Goal: Task Accomplishment & Management: Use online tool/utility

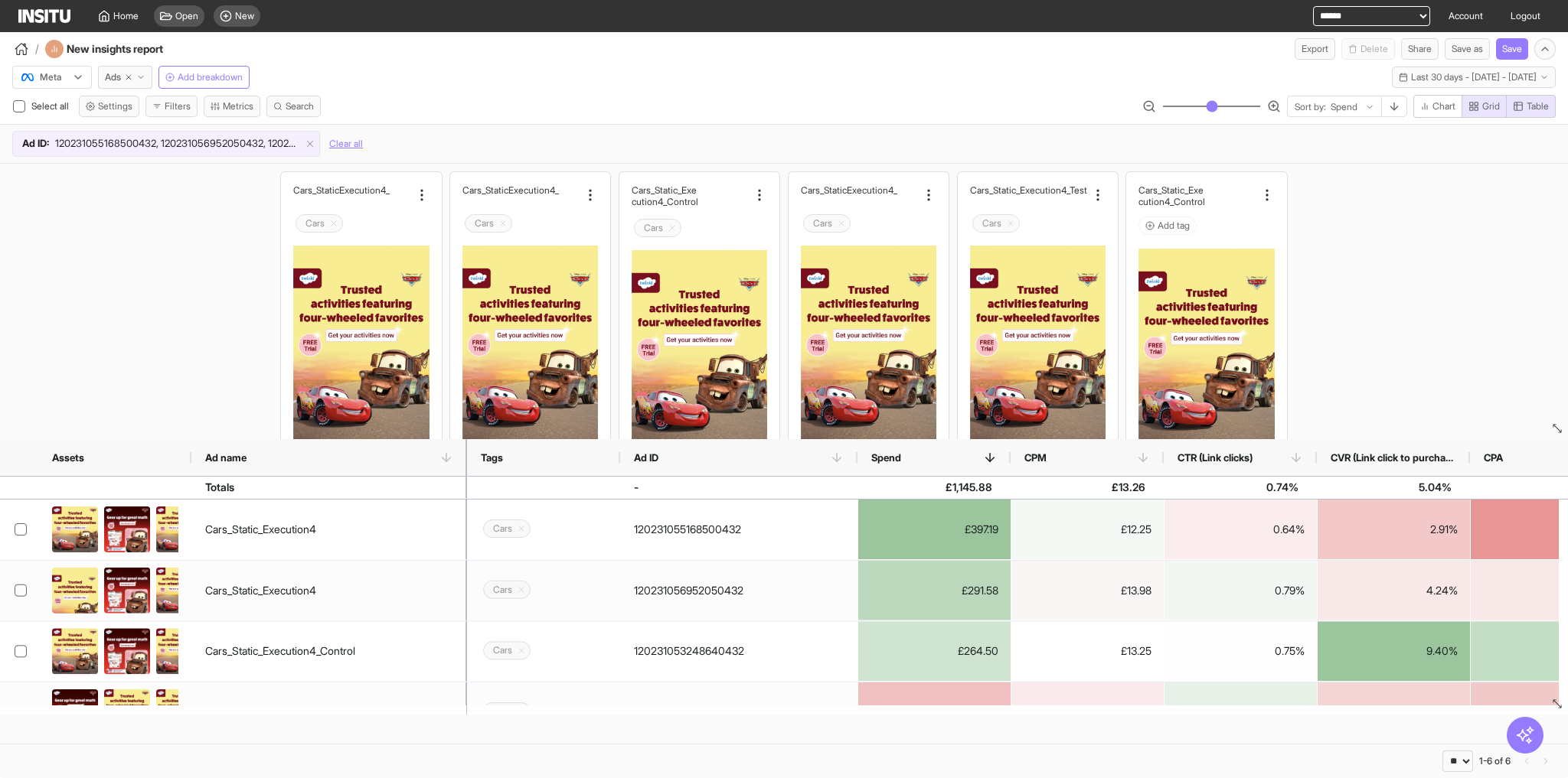
select select "**"
click at [128, 8] on link "Home" at bounding box center [118, 15] width 59 height 32
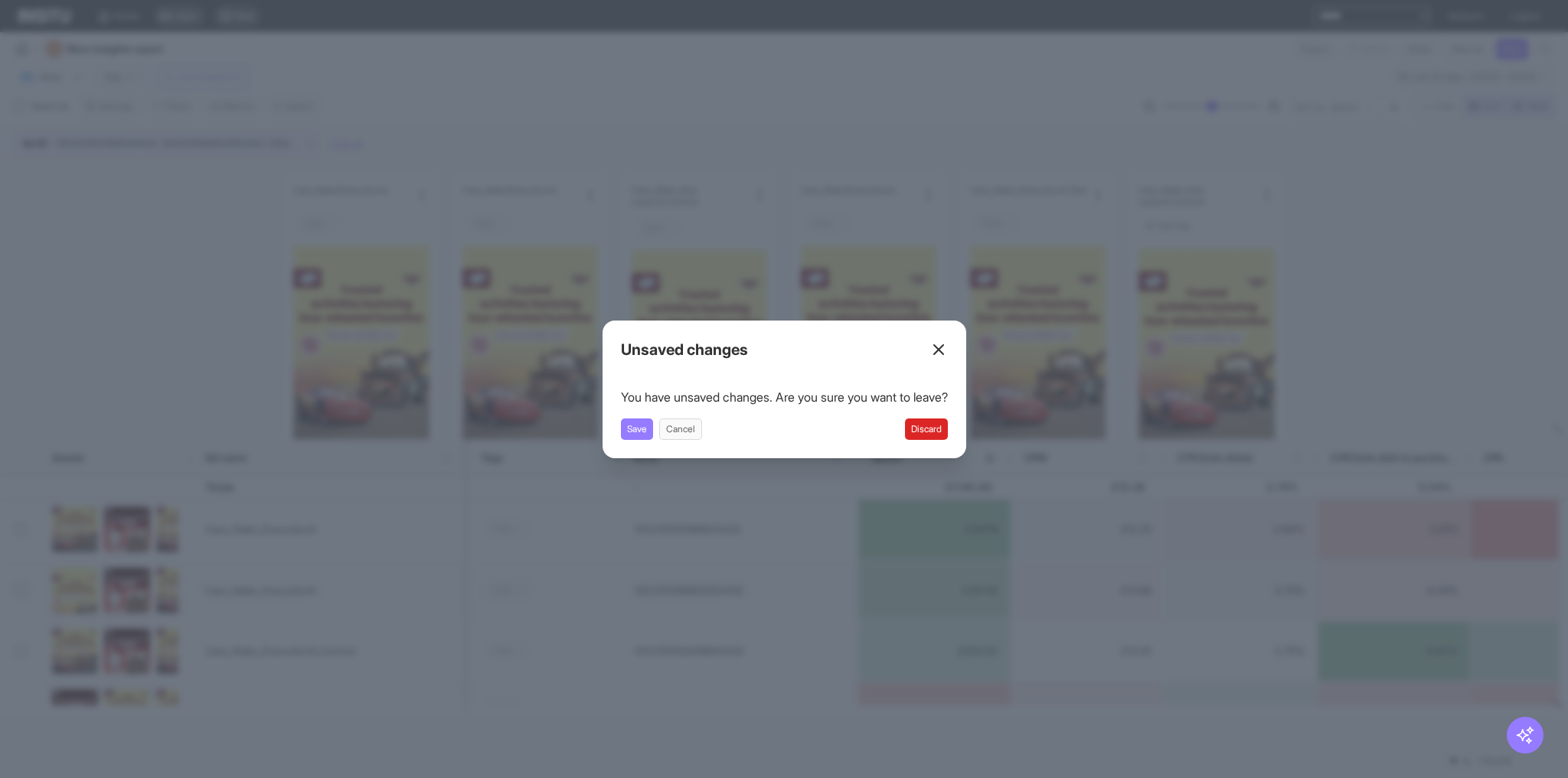
click at [934, 422] on button "Discard" at bounding box center [926, 430] width 42 height 21
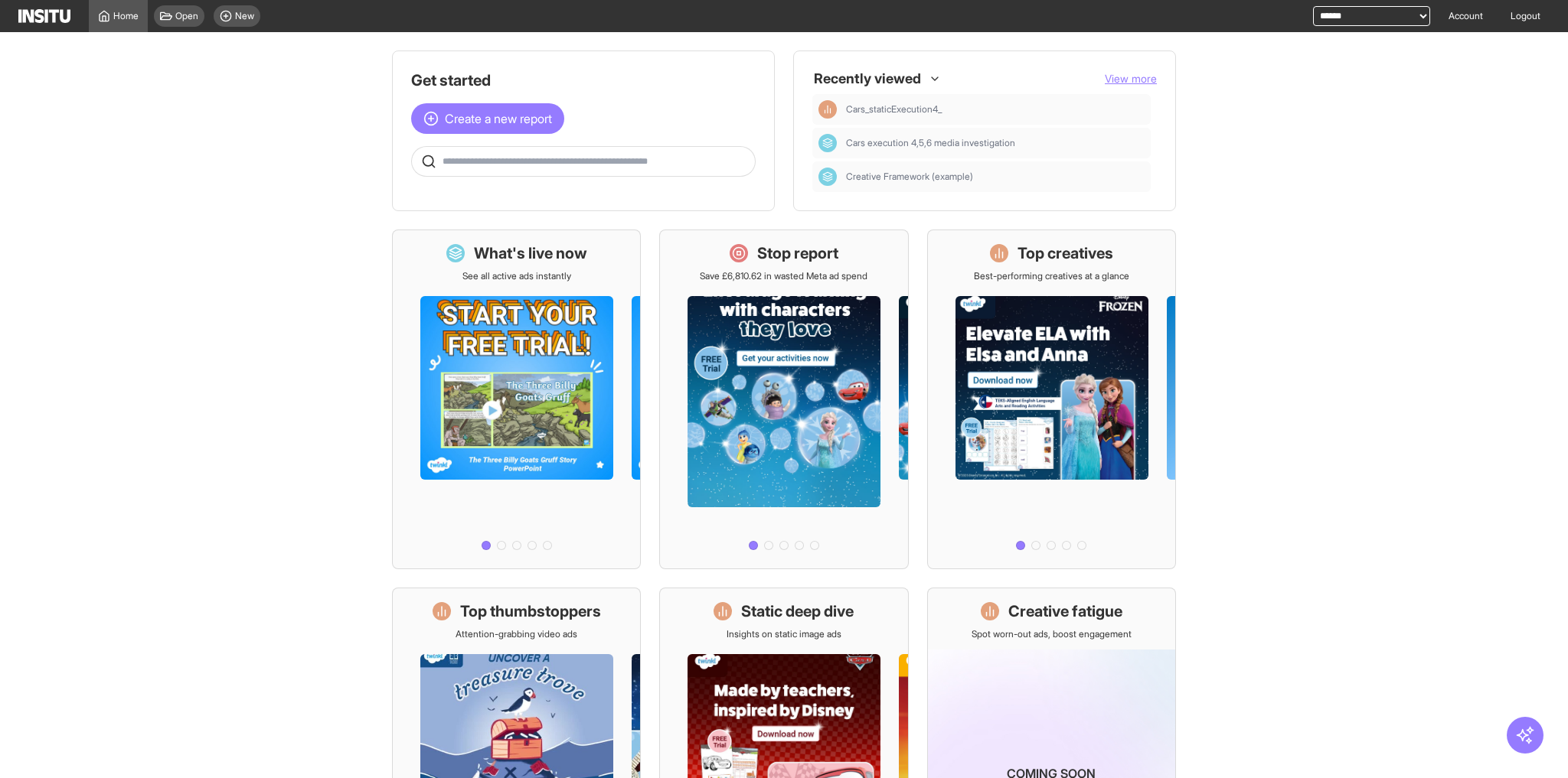
click at [564, 165] on input "text" at bounding box center [595, 161] width 306 height 13
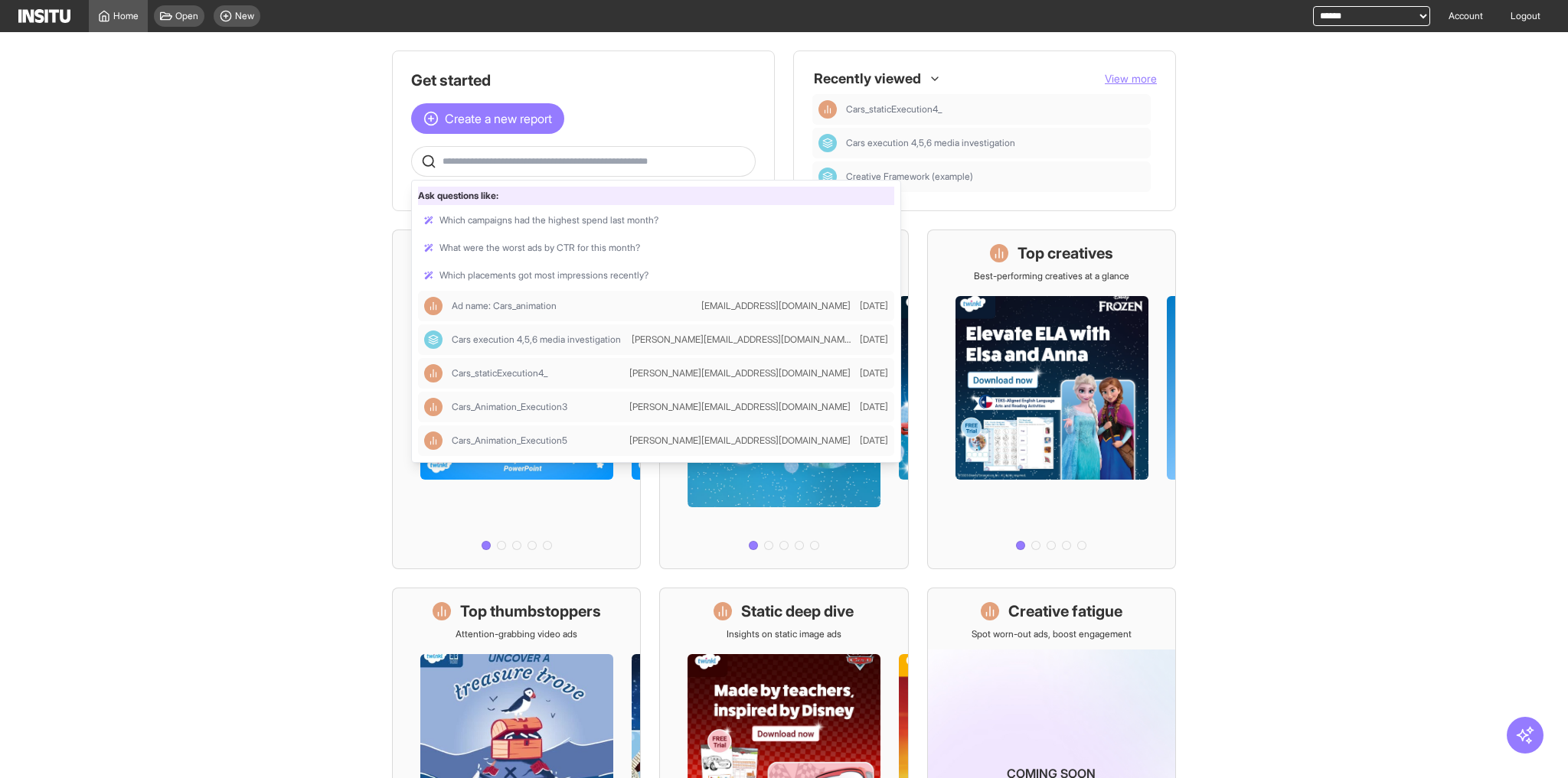
click at [697, 134] on div "Get started Create a new report Ask questions like: Which campaigns had the hig…" at bounding box center [583, 123] width 345 height 107
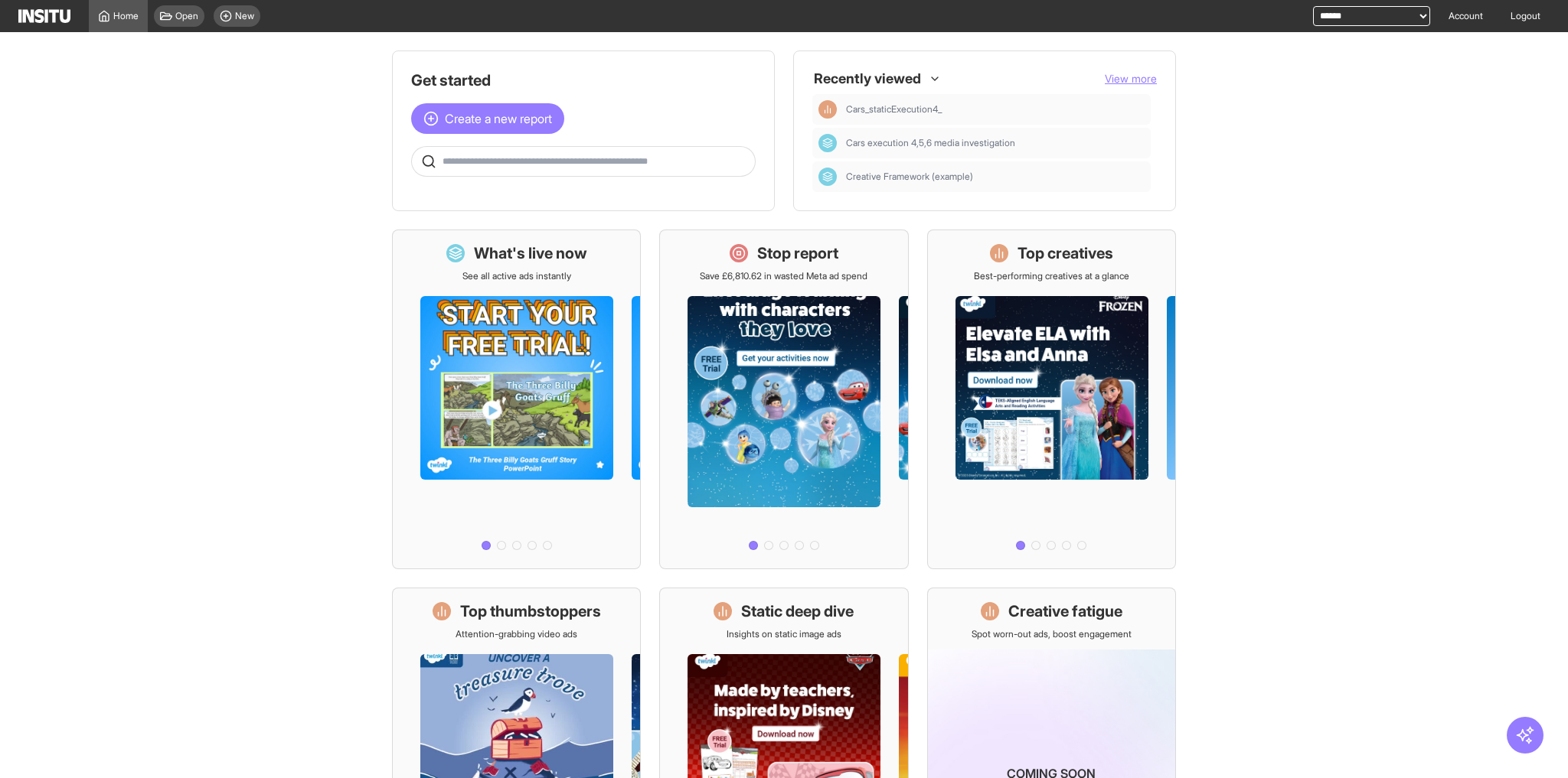
click at [687, 164] on input "text" at bounding box center [595, 161] width 306 height 13
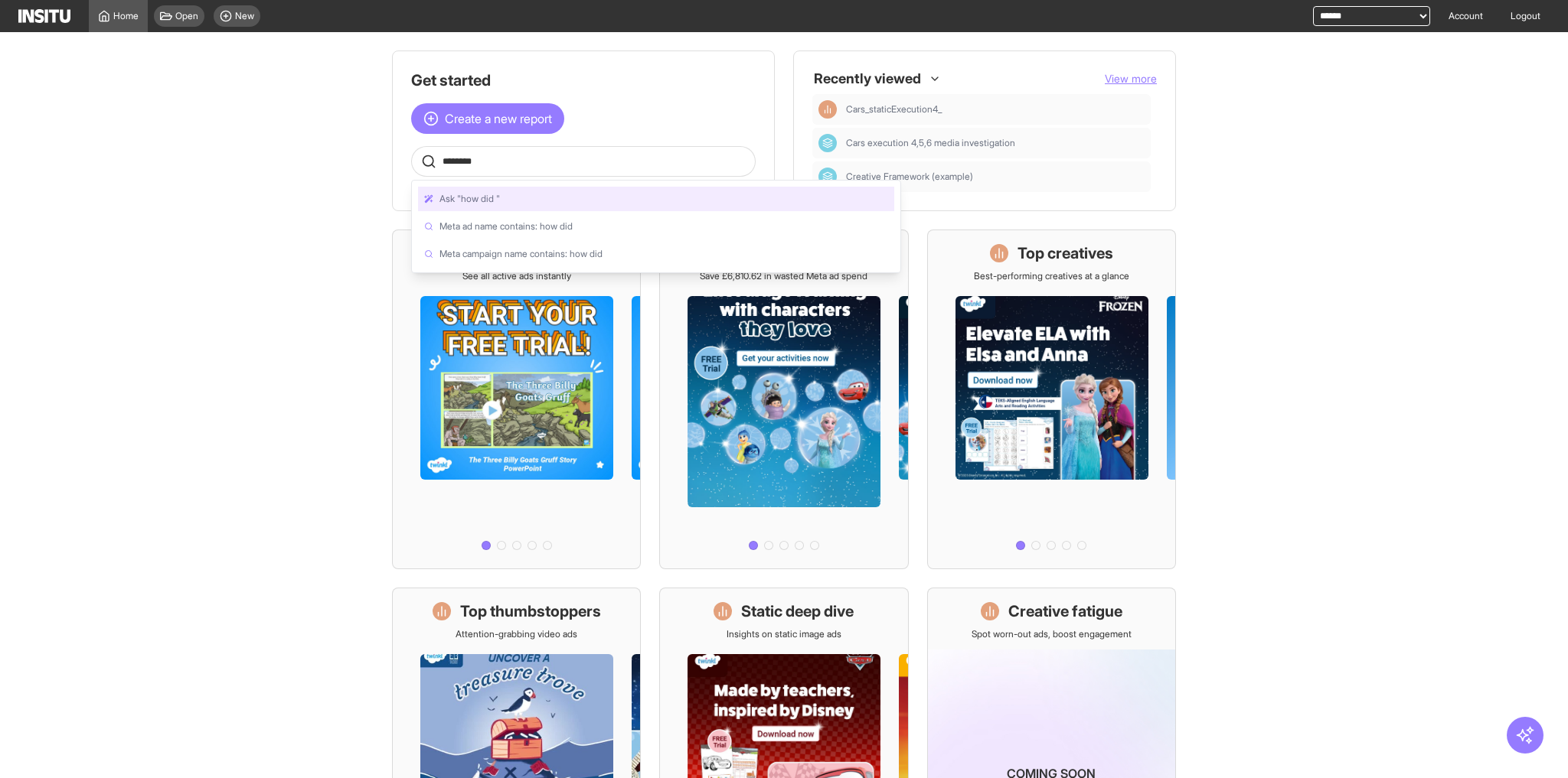
type input "***"
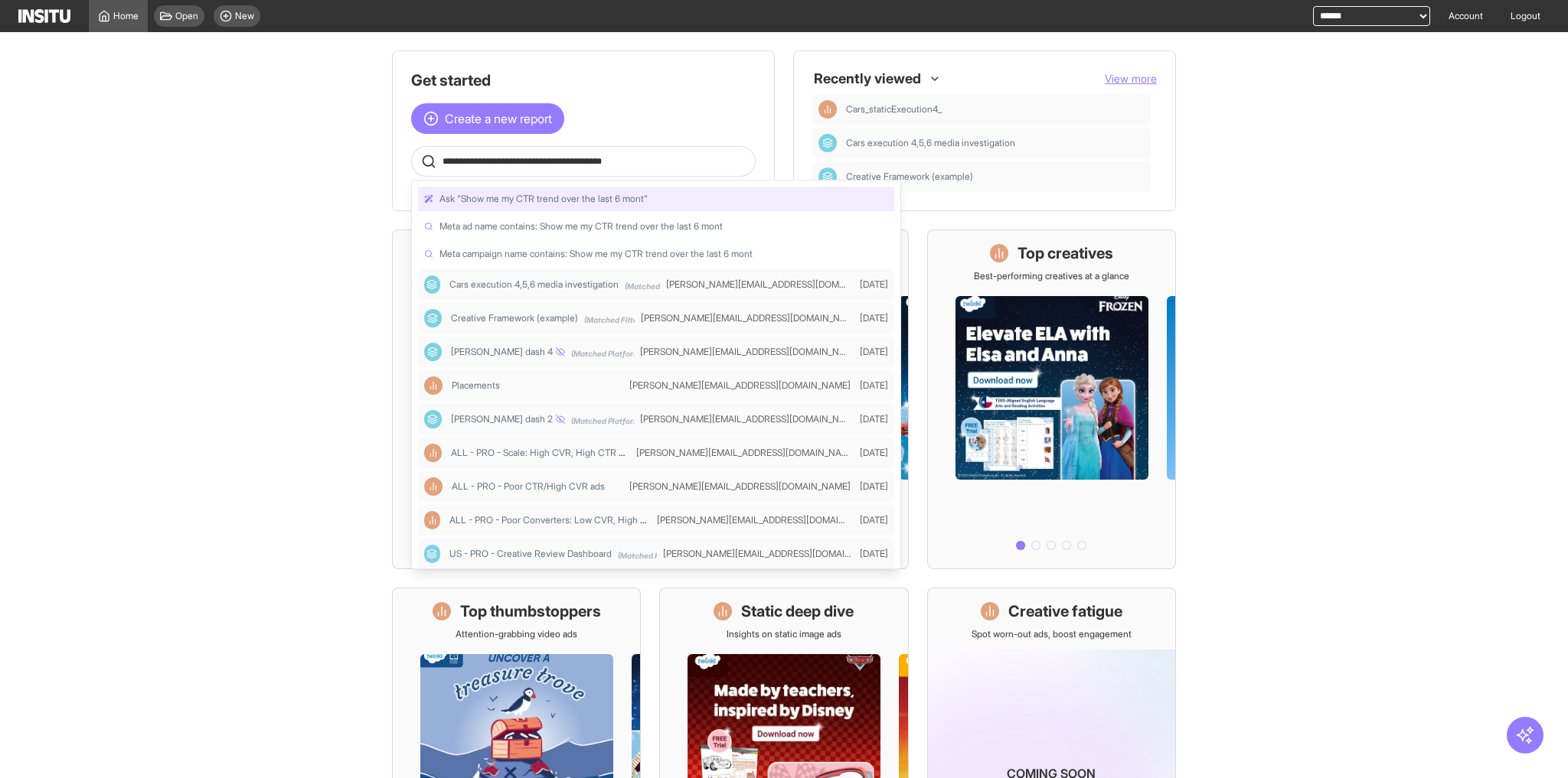
type input "**********"
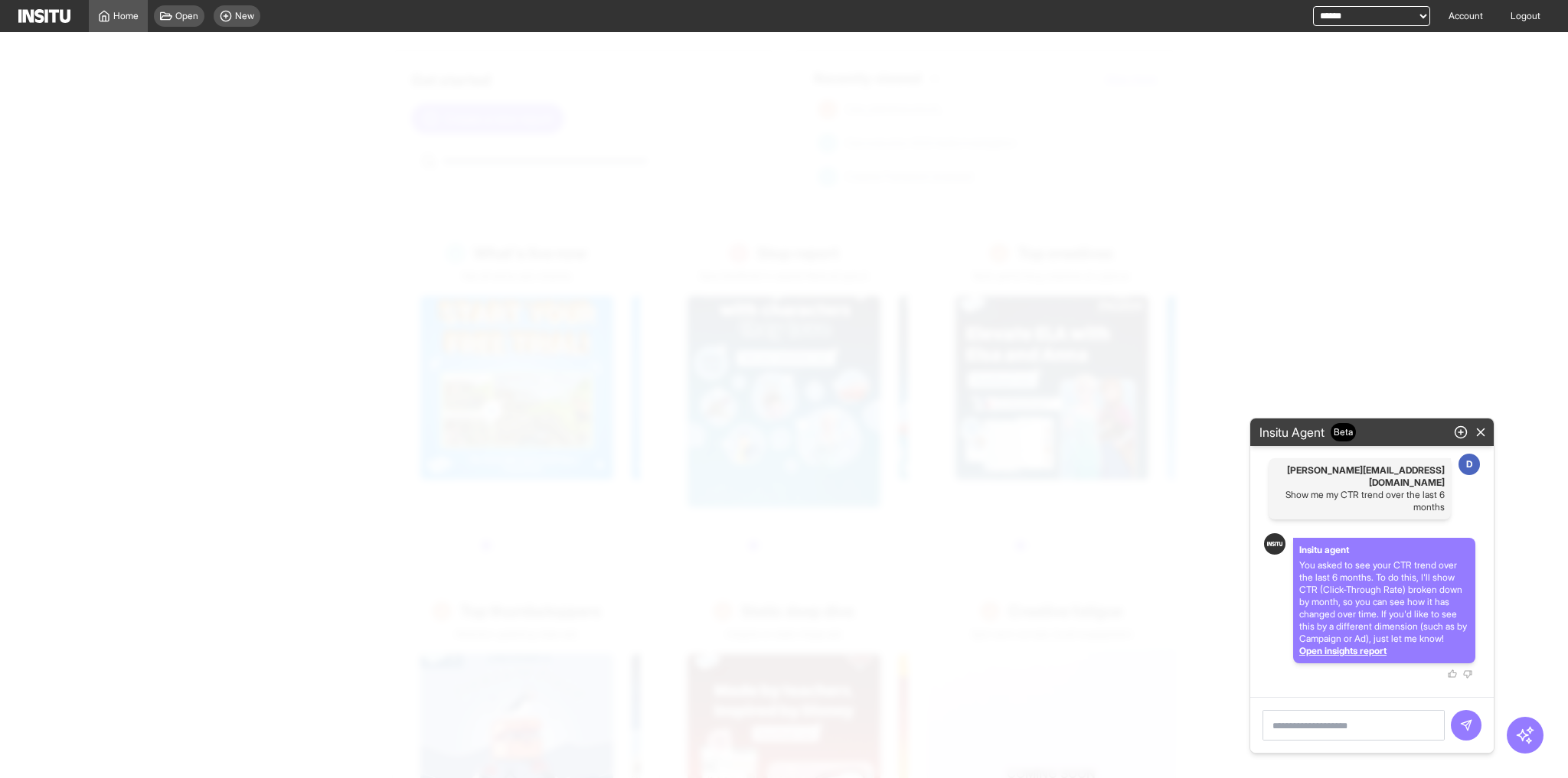
select select "**"
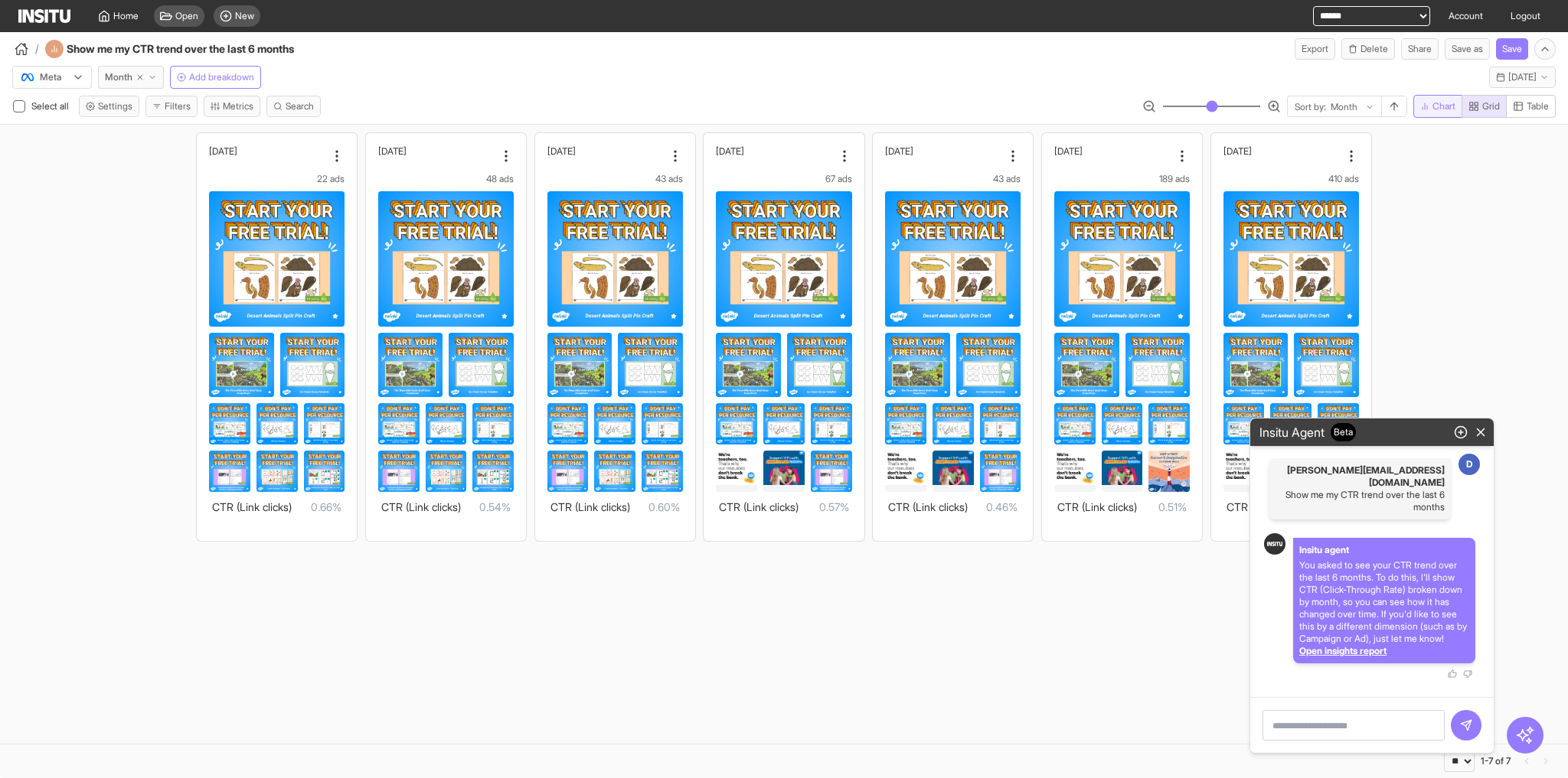
click at [1456, 104] on button "Chart" at bounding box center [1438, 106] width 49 height 23
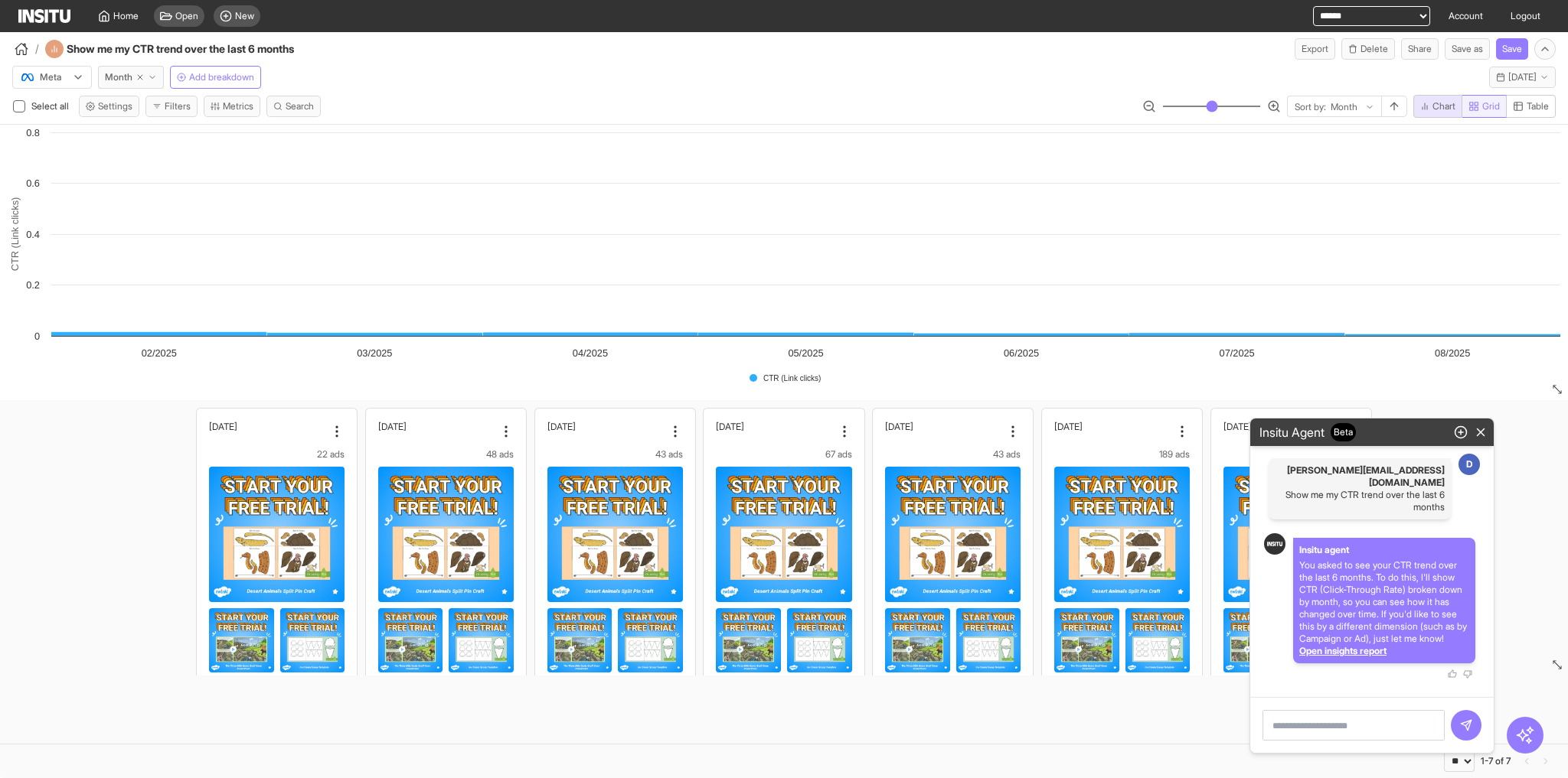
click at [1494, 104] on span "Grid" at bounding box center [1491, 106] width 17 height 13
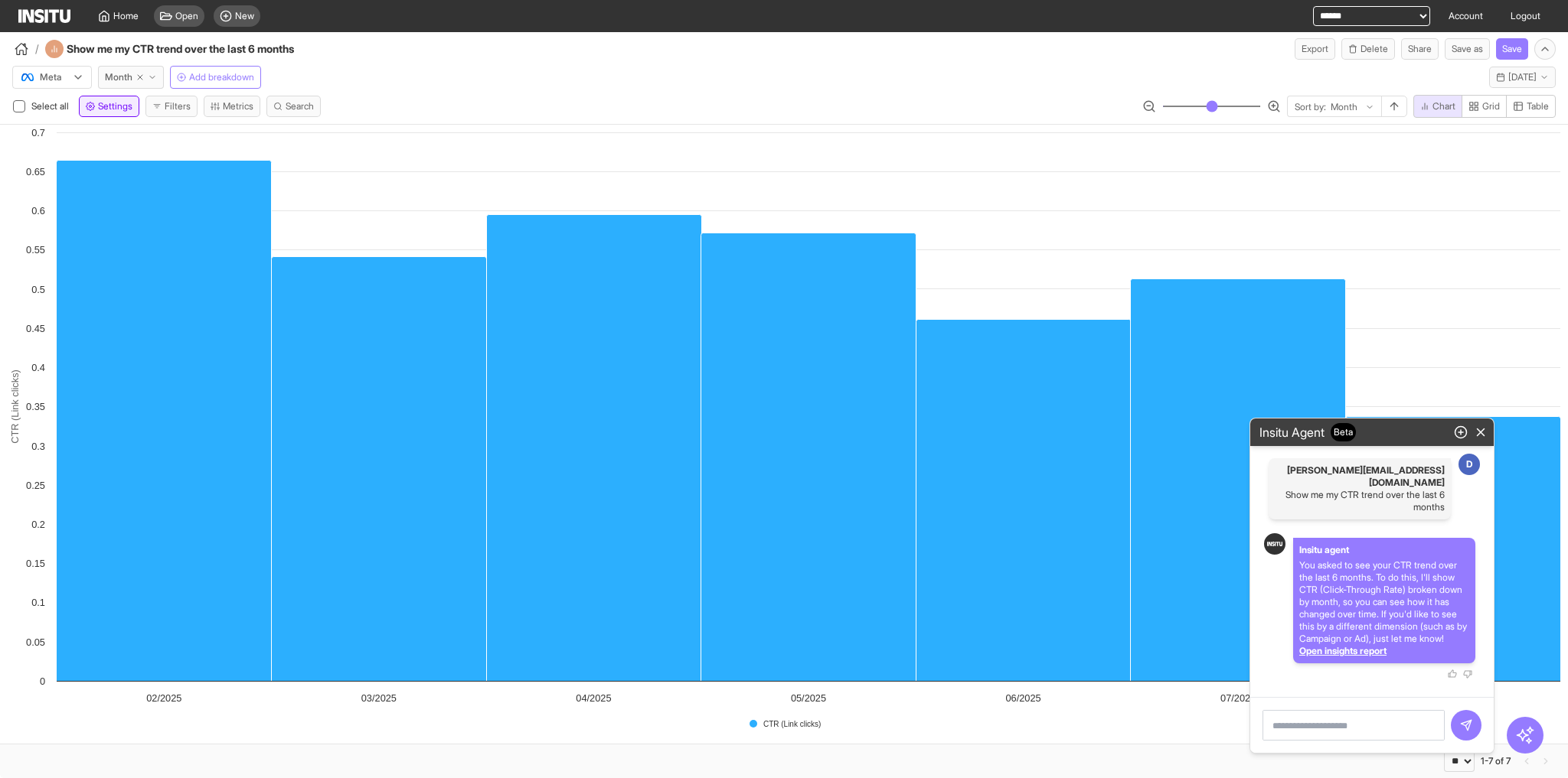
click at [120, 105] on span "Settings" at bounding box center [115, 106] width 35 height 13
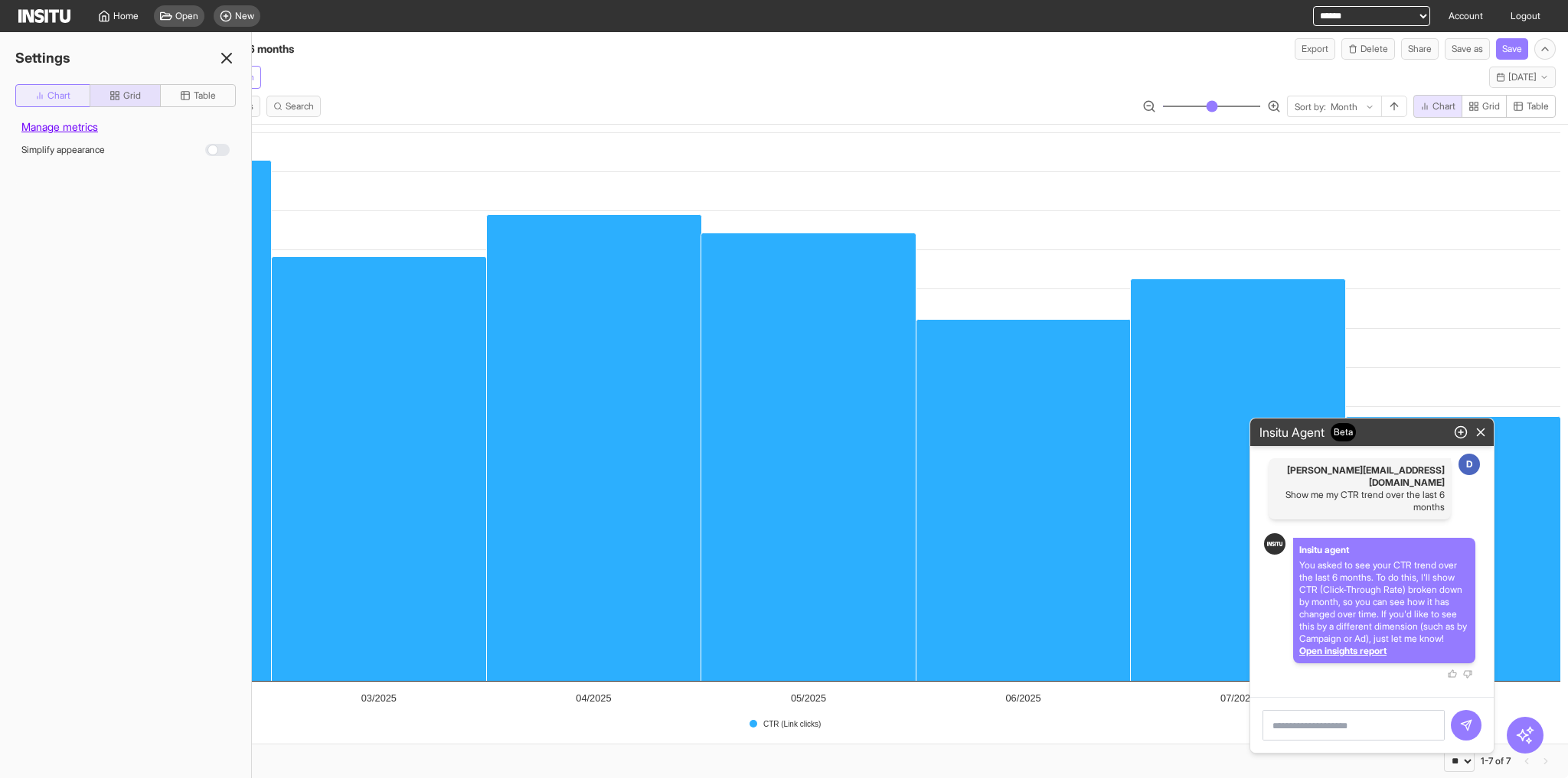
click at [52, 100] on span "Chart" at bounding box center [59, 96] width 23 height 13
click at [178, 240] on button "button" at bounding box center [175, 236] width 22 height 22
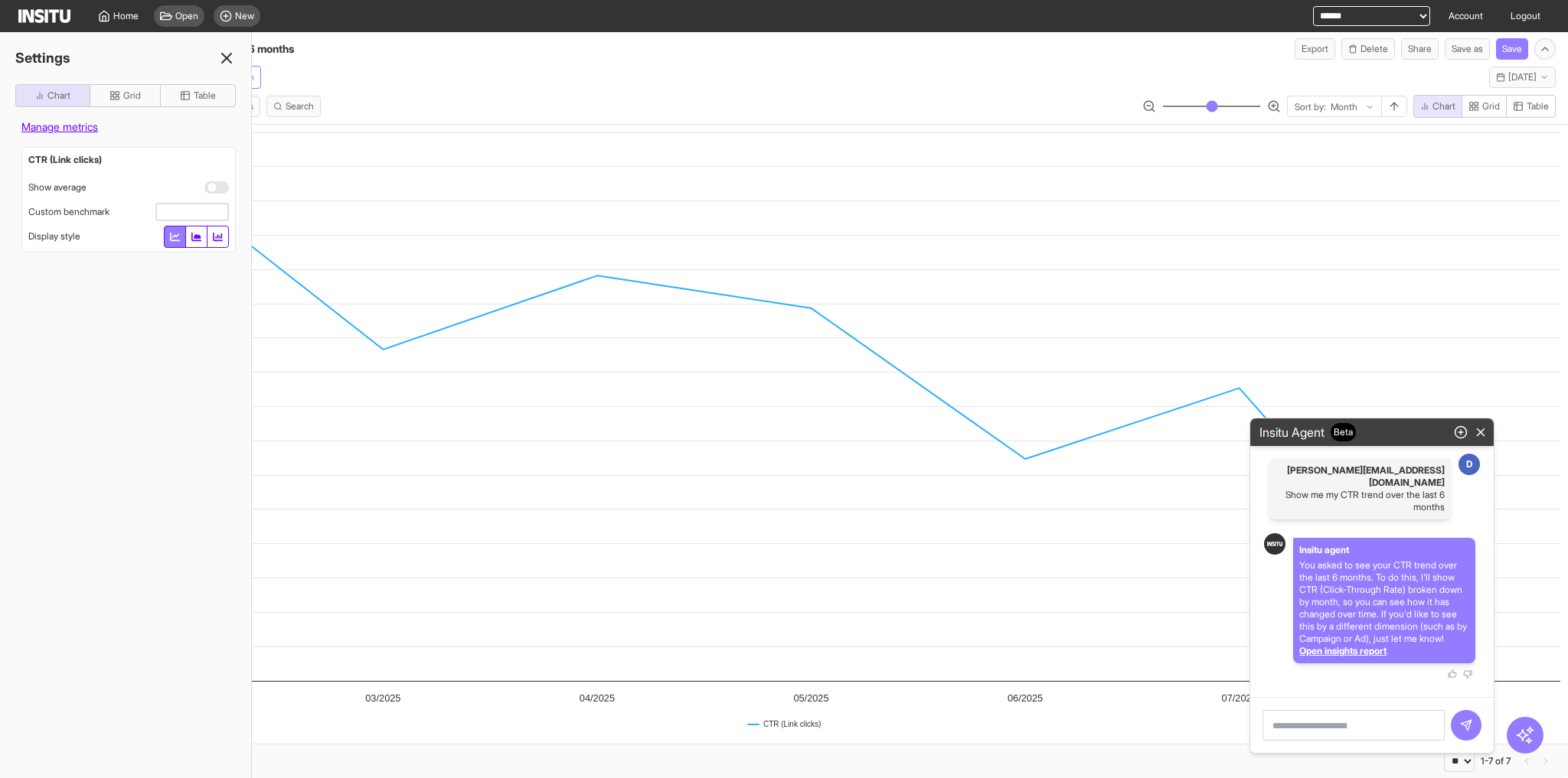
click at [222, 60] on icon at bounding box center [226, 58] width 18 height 18
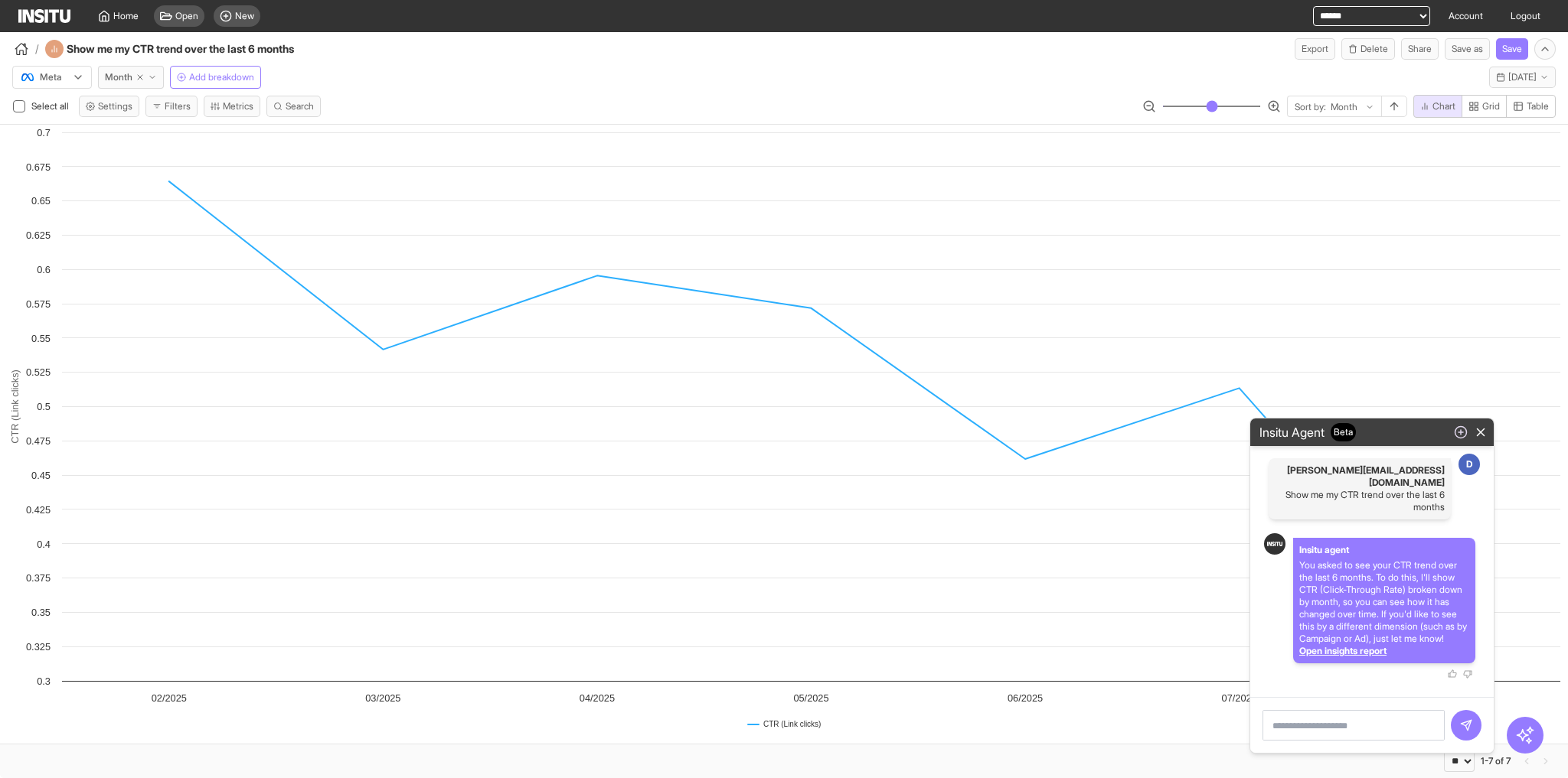
click at [1461, 434] on line "button" at bounding box center [1461, 432] width 0 height 5
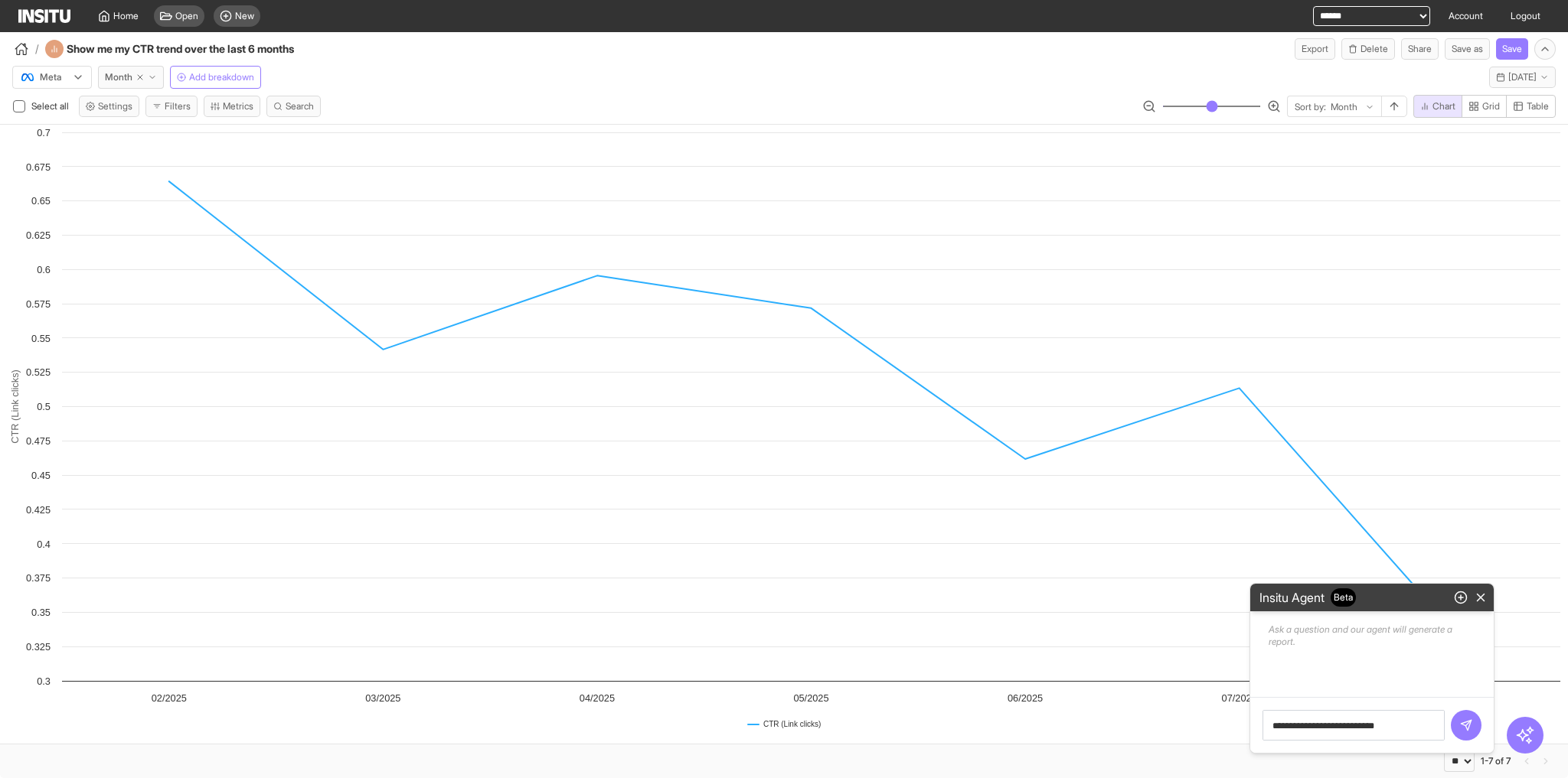
type textarea "**********"
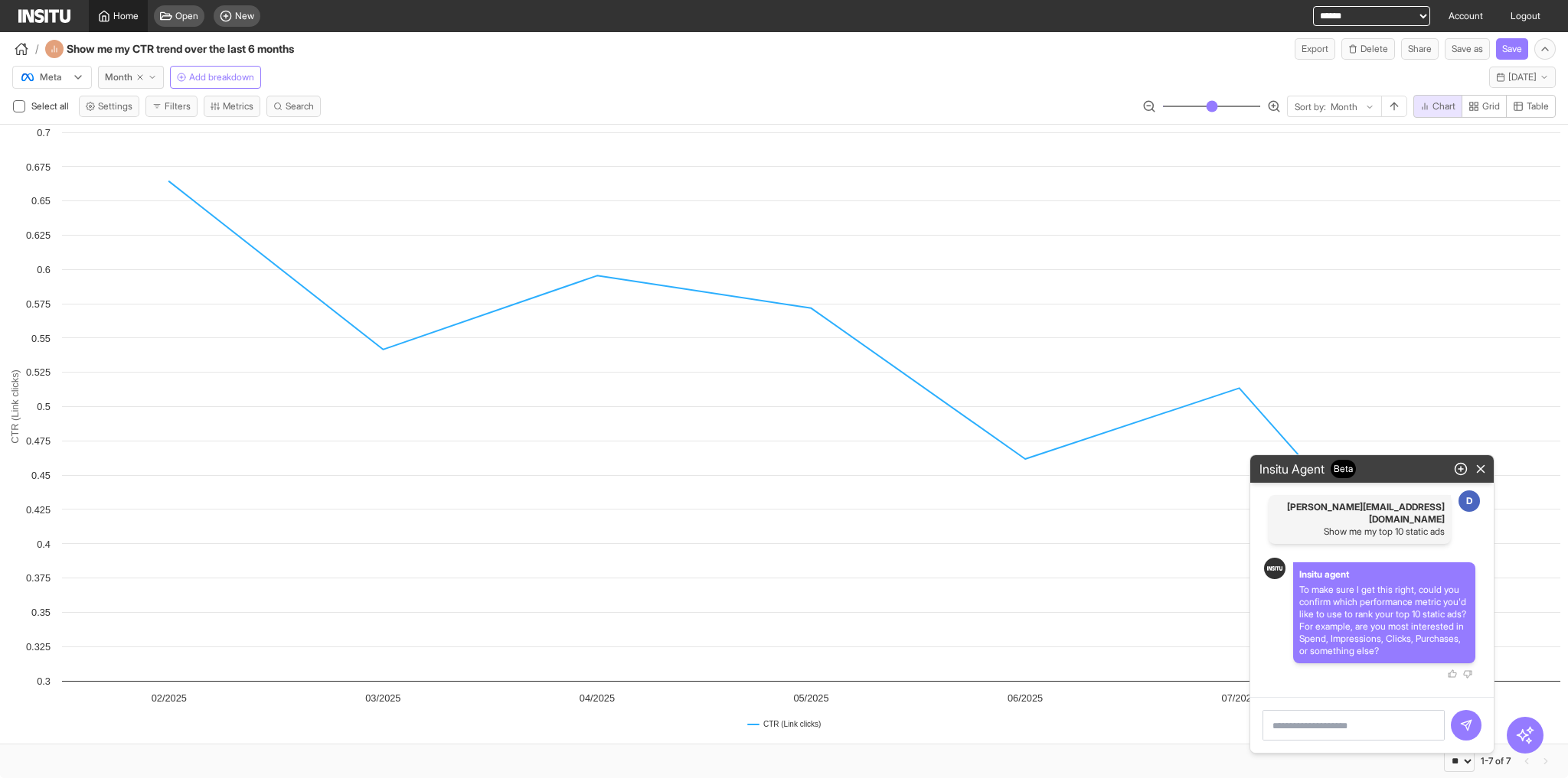
click at [127, 20] on span "Home" at bounding box center [126, 15] width 25 height 13
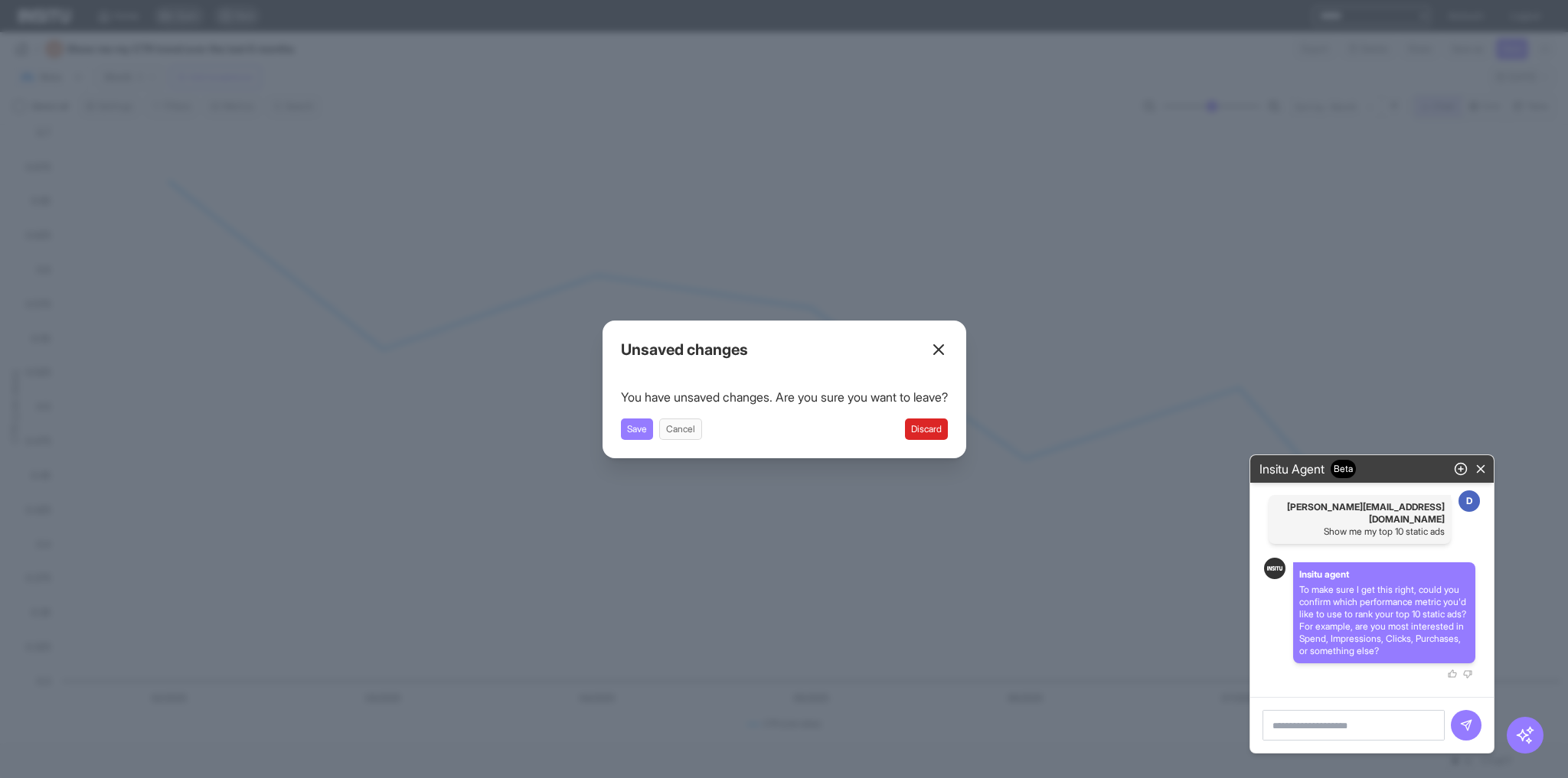
click at [931, 426] on button "Discard" at bounding box center [926, 430] width 42 height 21
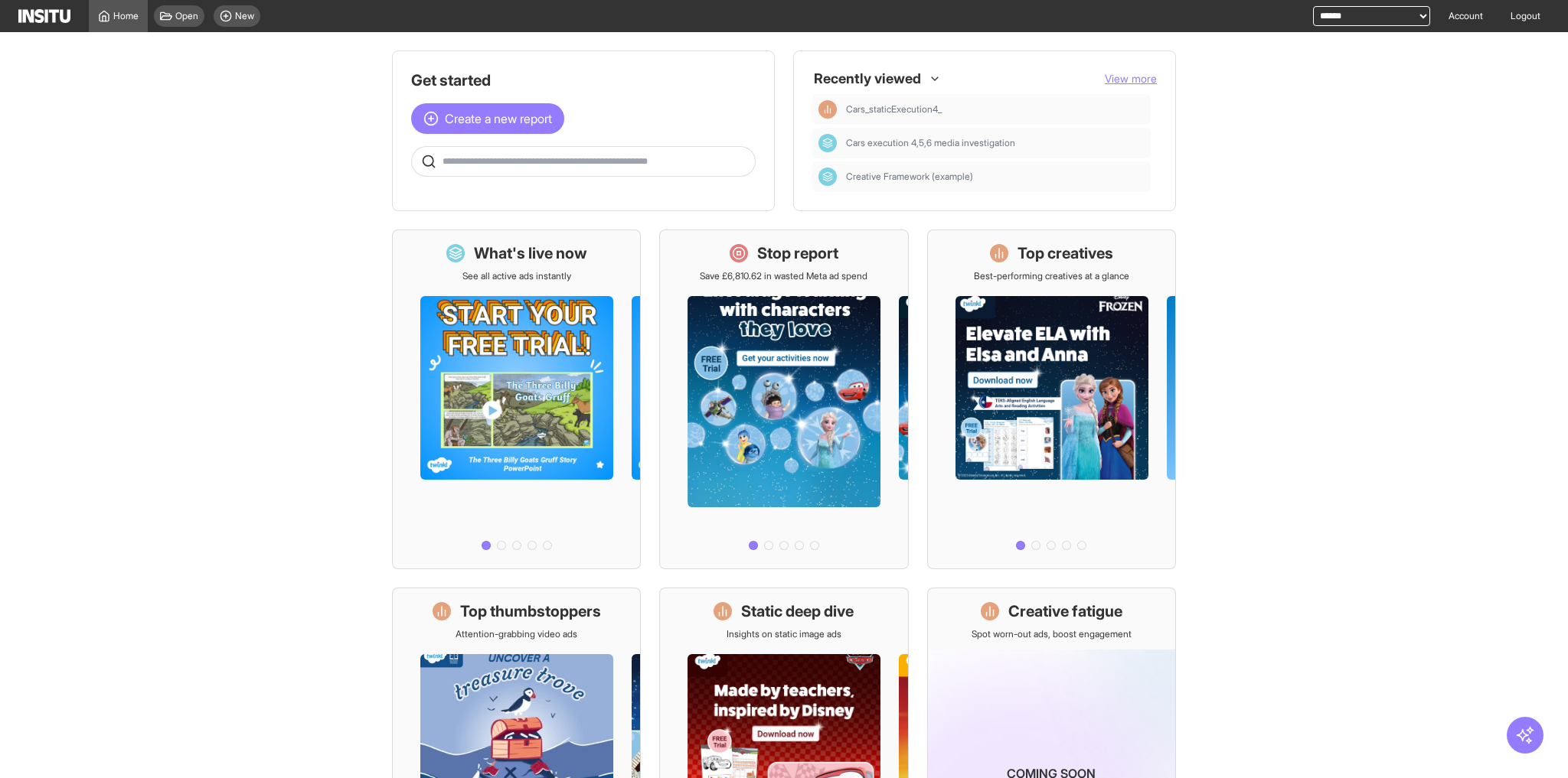
click at [1123, 72] on span "View more" at bounding box center [1131, 78] width 52 height 13
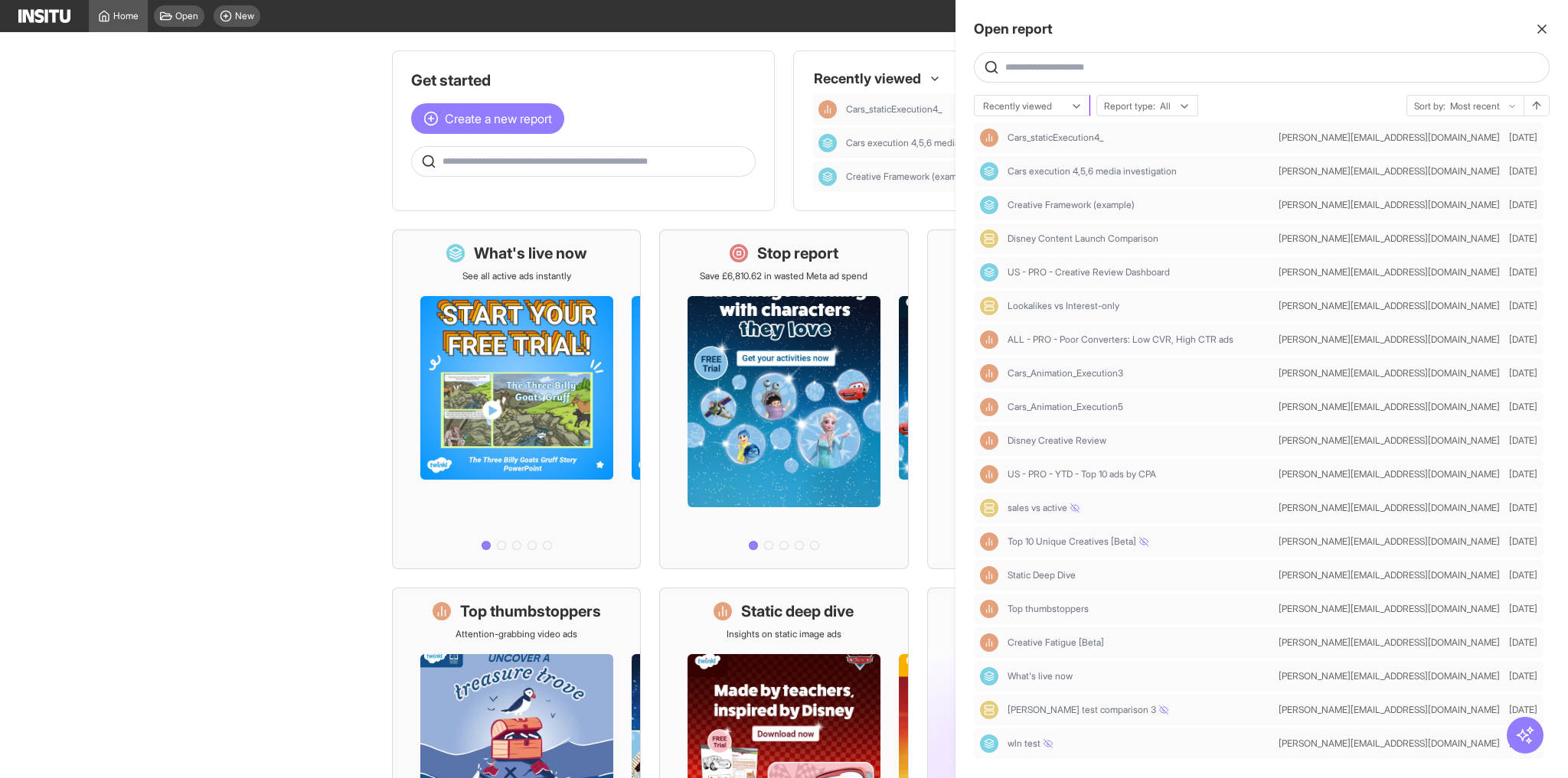
click at [1015, 105] on div at bounding box center [1021, 106] width 79 height 15
click at [917, 61] on div at bounding box center [784, 389] width 1568 height 778
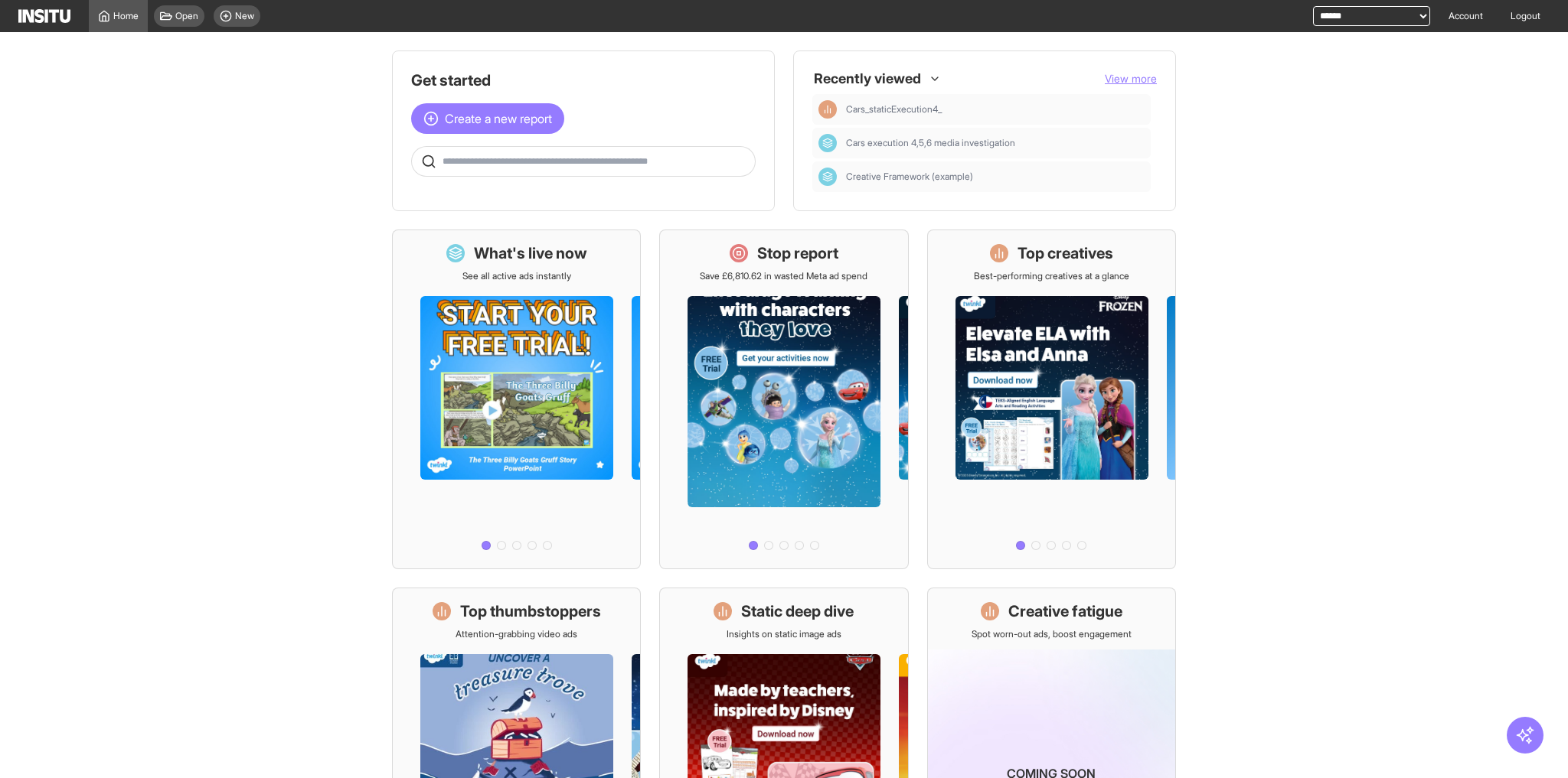
click at [655, 155] on input "text" at bounding box center [595, 161] width 306 height 13
click at [297, 245] on main "Get started Create a new report Ask questions like: Which campaigns had the hig…" at bounding box center [784, 404] width 1568 height 746
click at [1132, 71] on button "View more" at bounding box center [1131, 79] width 52 height 15
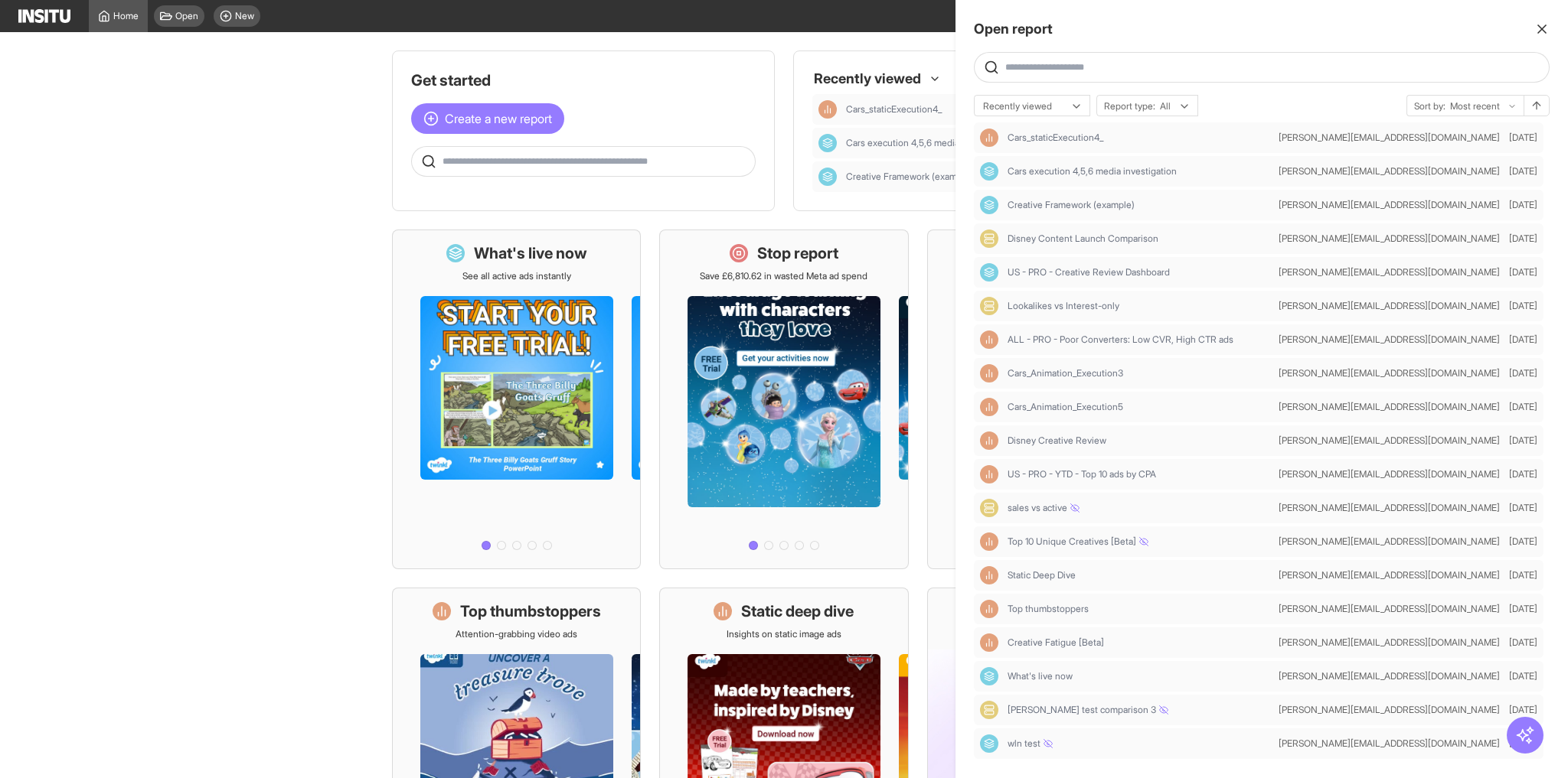
click at [830, 44] on div at bounding box center [784, 389] width 1568 height 778
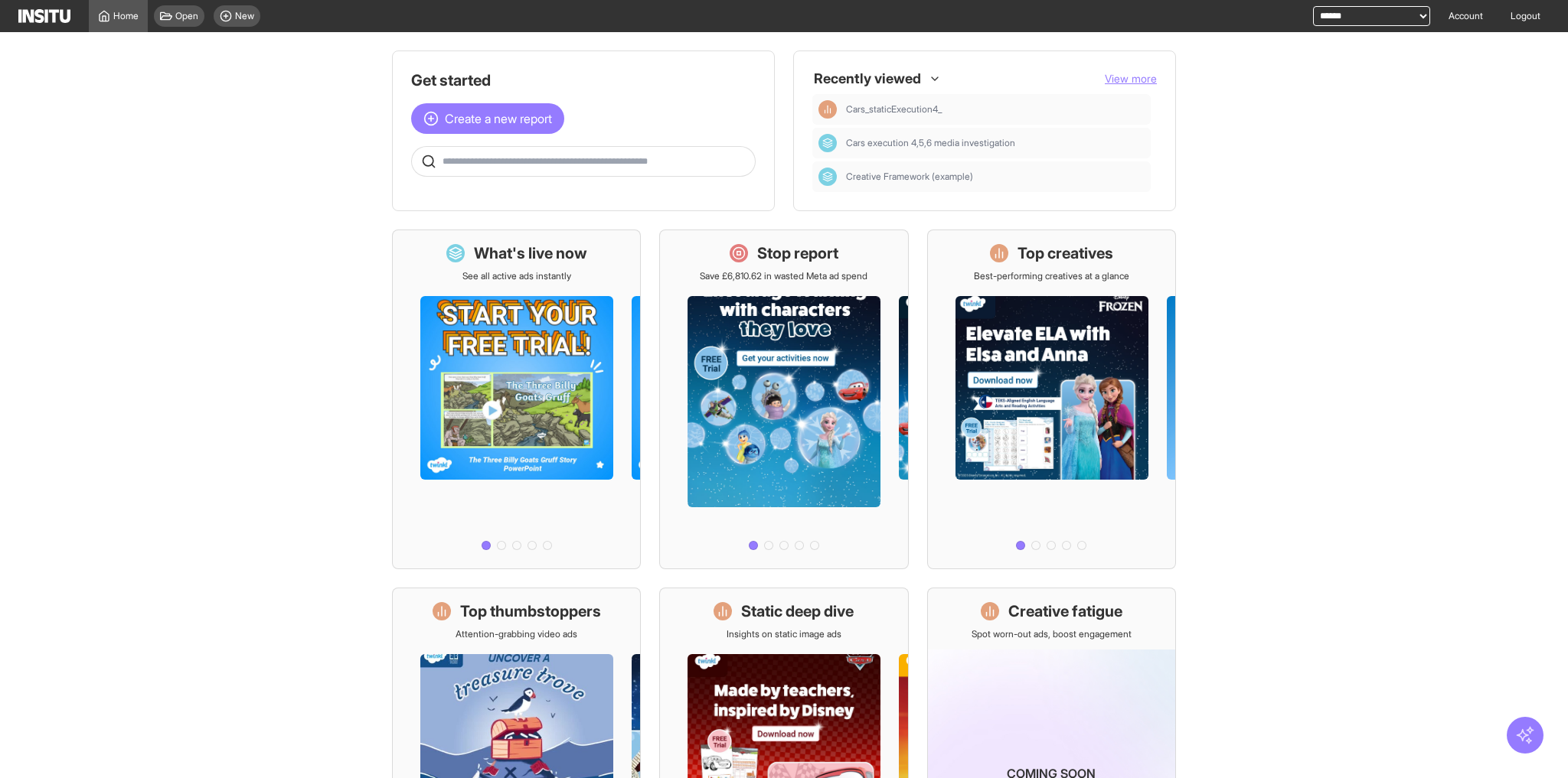
click at [1528, 736] on icon "button" at bounding box center [1525, 736] width 20 height 20
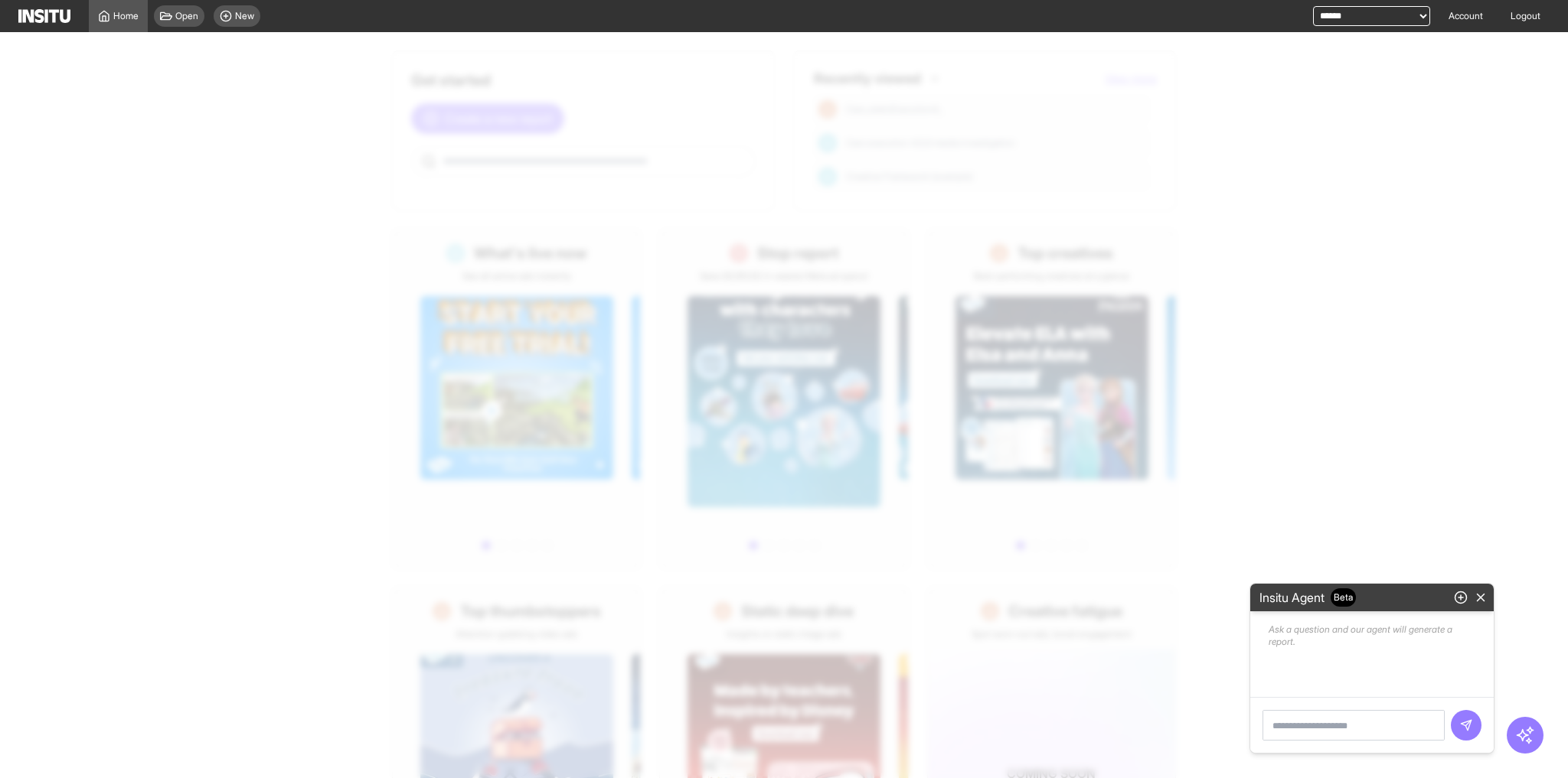
click at [1350, 469] on div at bounding box center [802, 423] width 1568 height 746
